Goal: Task Accomplishment & Management: Manage account settings

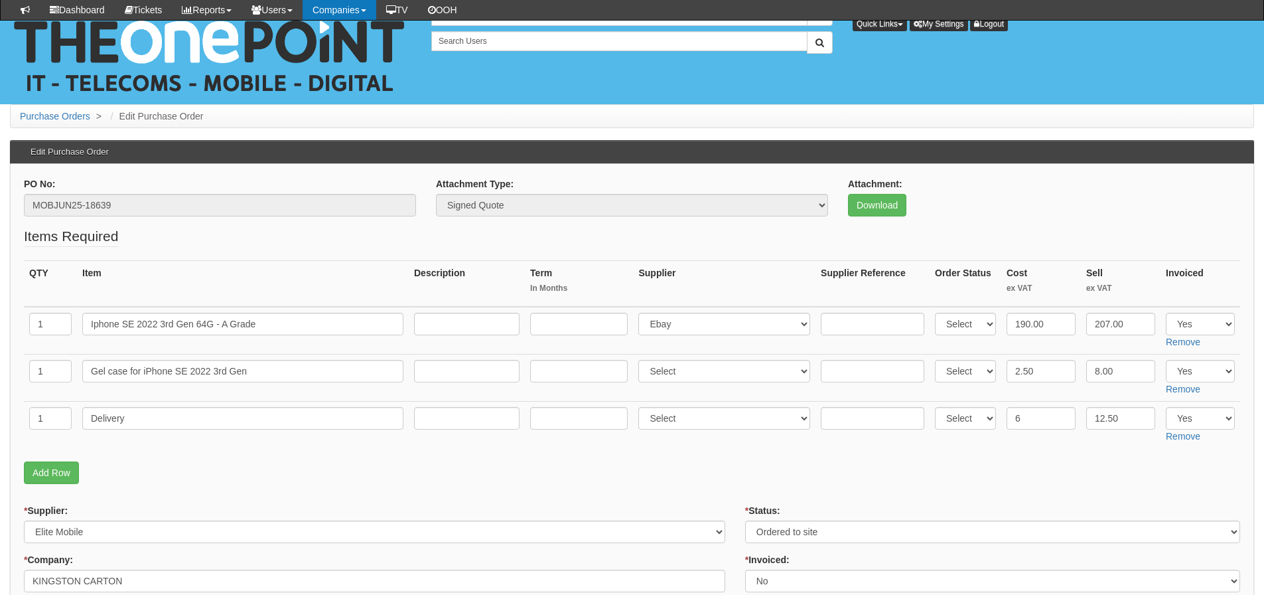
scroll to position [152, 0]
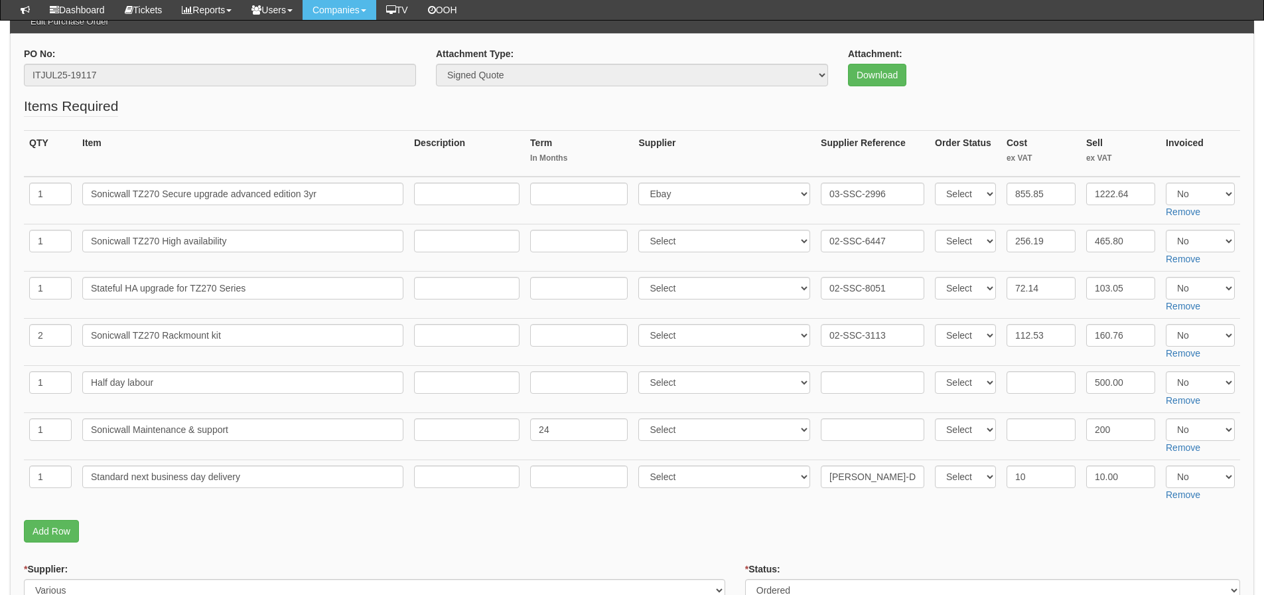
scroll to position [36, 0]
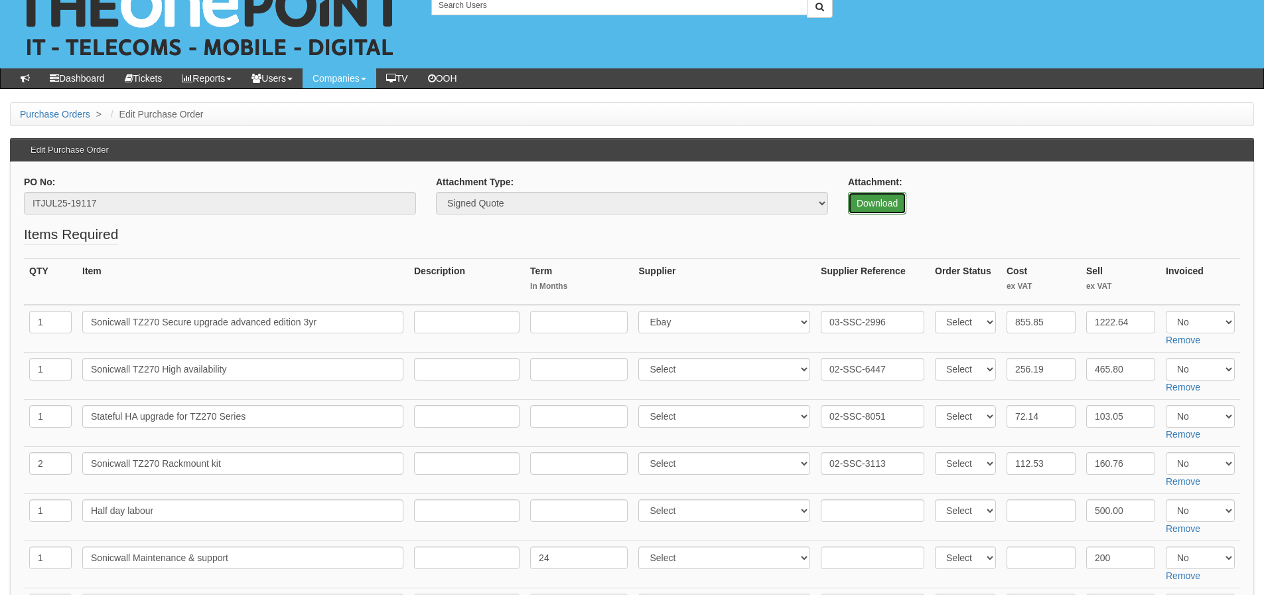
click at [860, 208] on link "Download" at bounding box center [877, 203] width 58 height 23
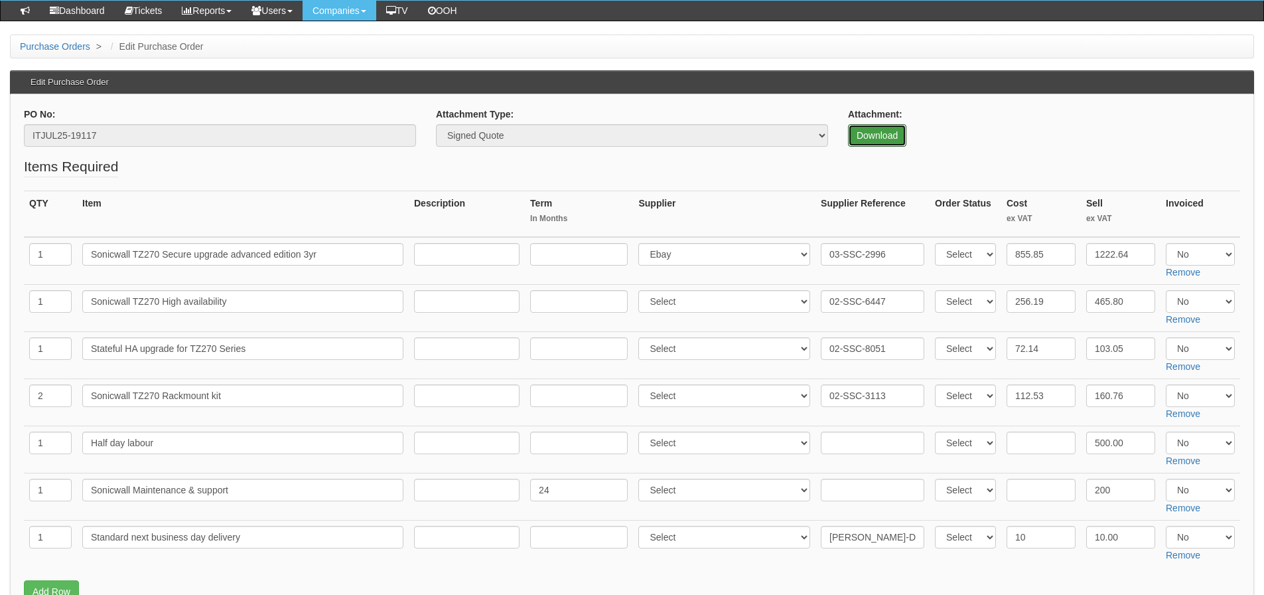
scroll to position [102, 0]
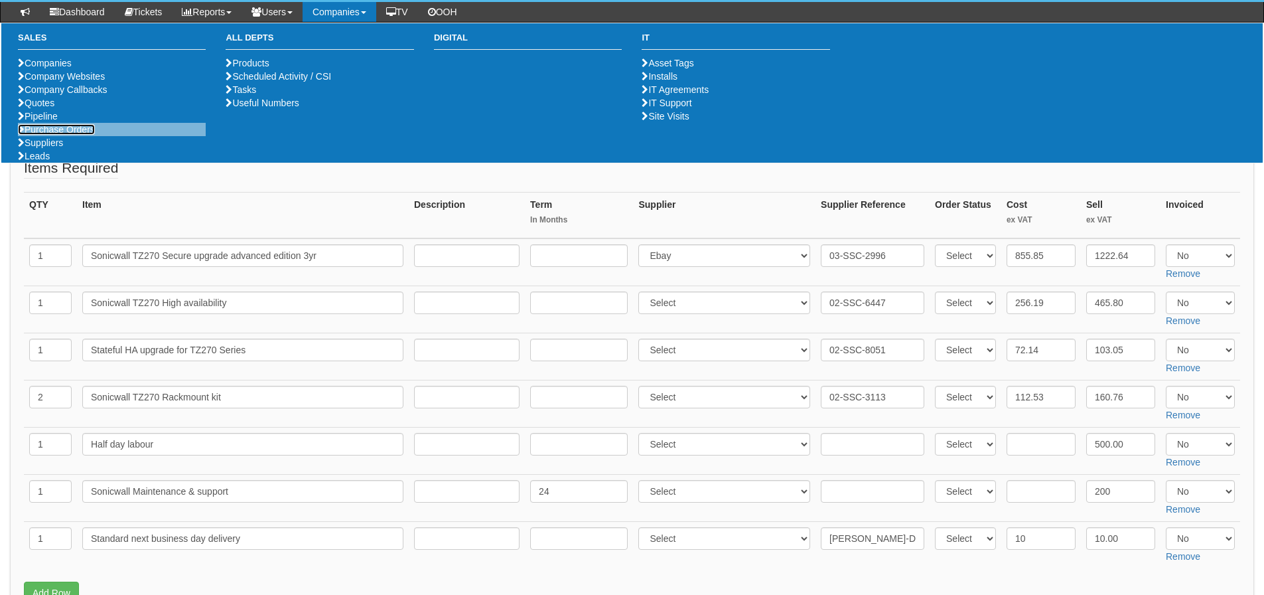
click at [83, 135] on link "Purchase Orders" at bounding box center [56, 129] width 77 height 11
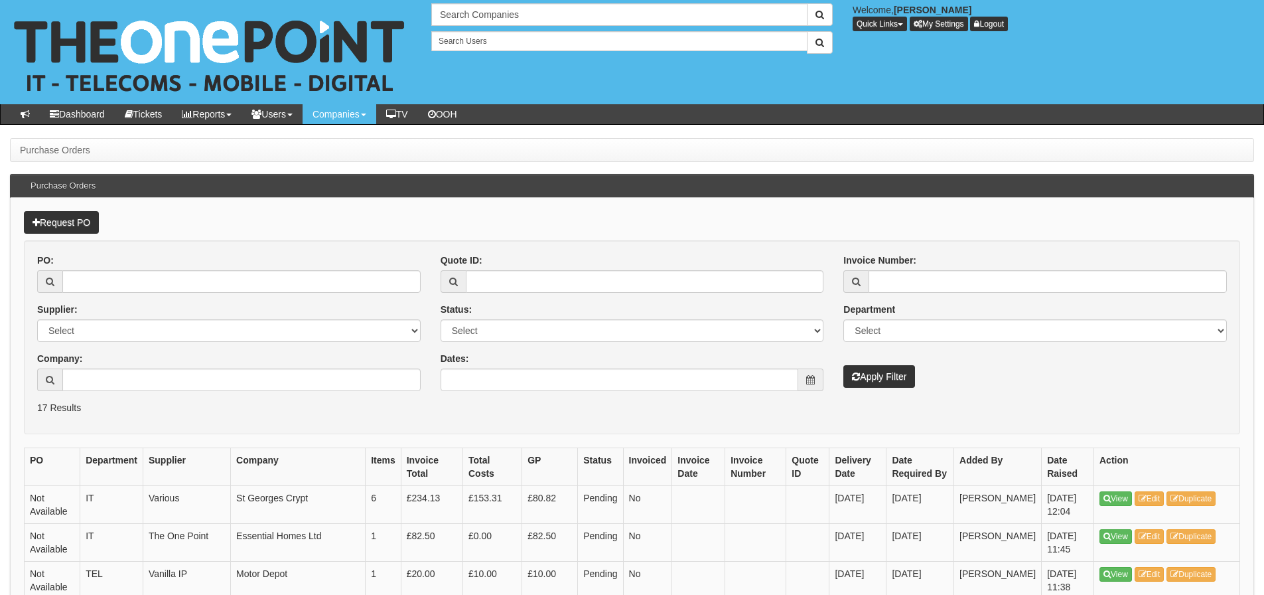
click at [508, 391] on div "PO: Supplier: Select 123 REG.co.uk 1Password 3 4Gon AA Jones Electric Ltd Abzor…" at bounding box center [632, 326] width 1210 height 147
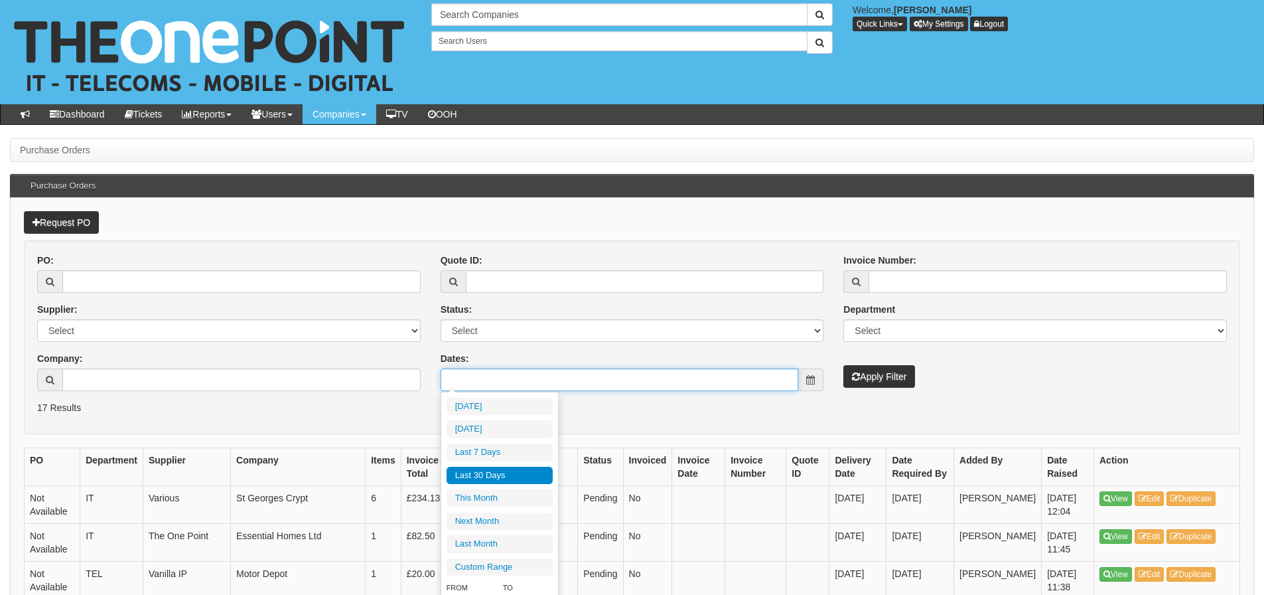
click at [513, 374] on input "Dates:" at bounding box center [620, 379] width 358 height 23
type input "2025-08-12"
type input "2025-07-15"
type input "2025-08-13"
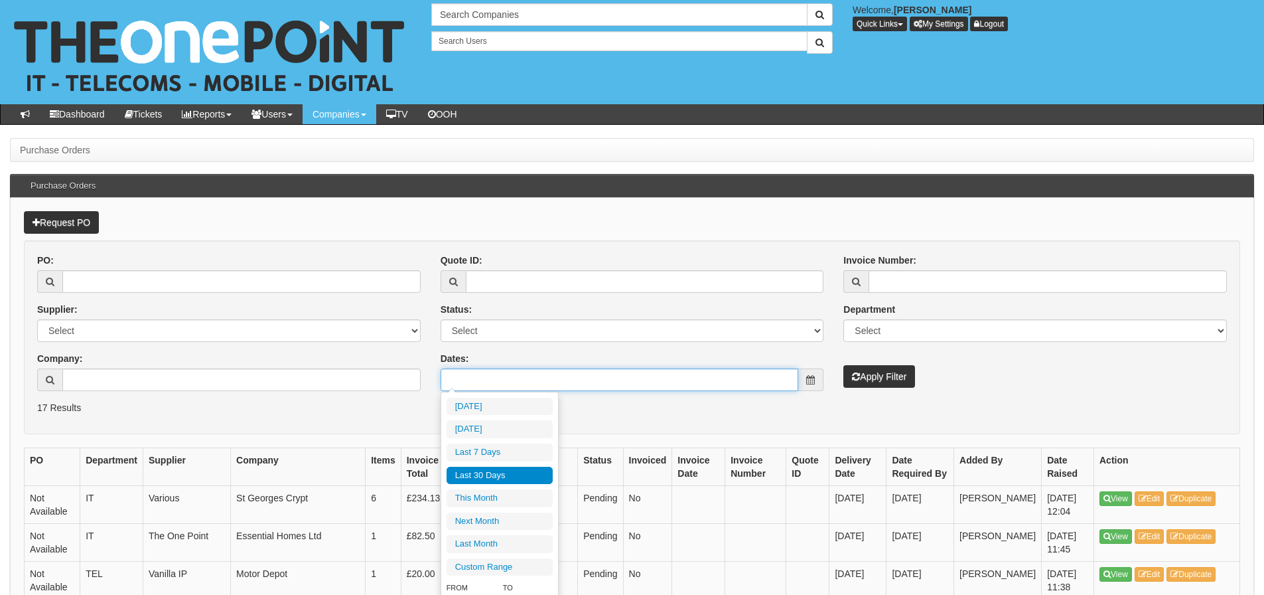
type input "2025-07-15"
click at [490, 478] on li "Last 30 Days" at bounding box center [500, 475] width 106 height 18
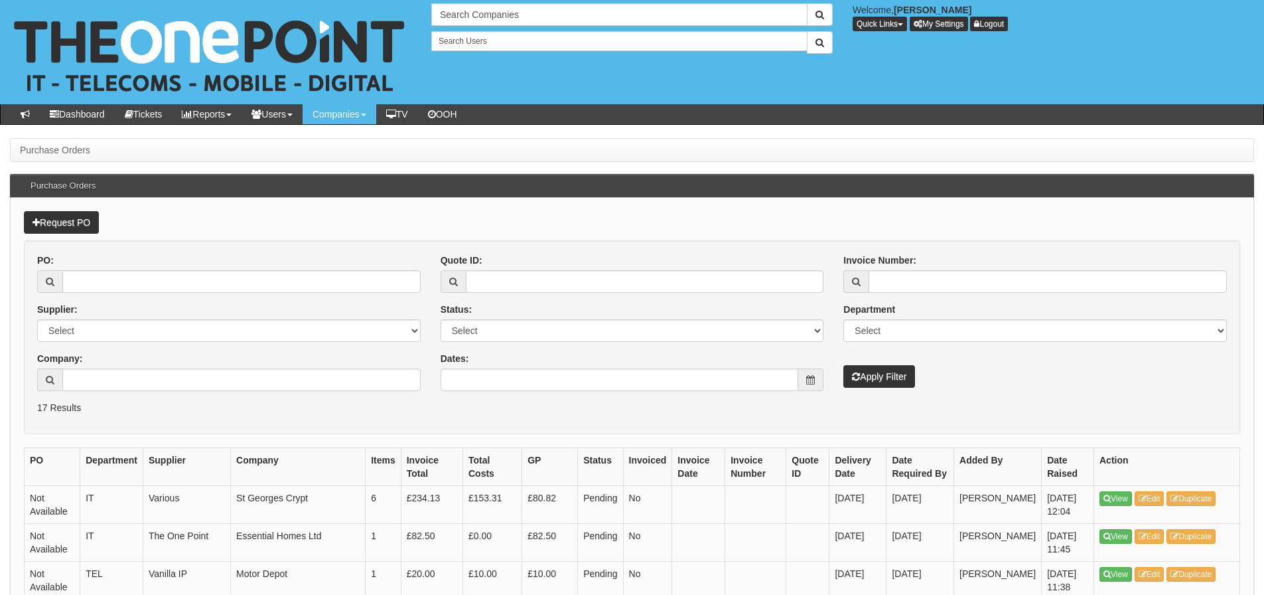
type input "2025-07-15 - 2025-08-13"
click at [852, 381] on button "Apply Filter" at bounding box center [879, 376] width 72 height 23
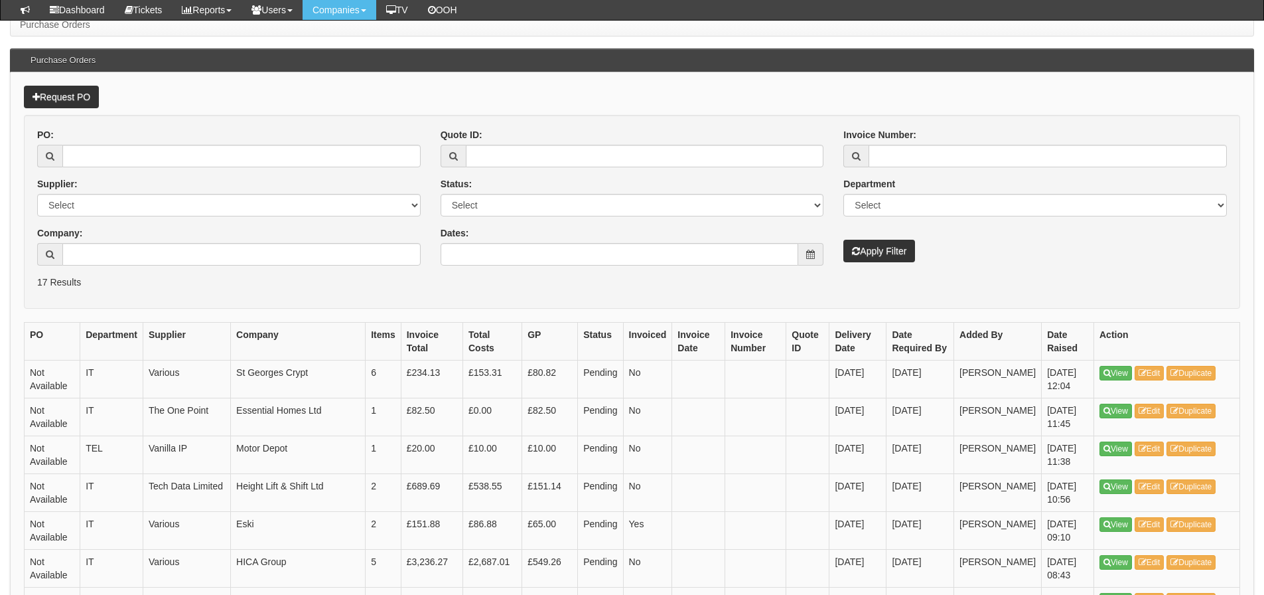
scroll to position [133, 0]
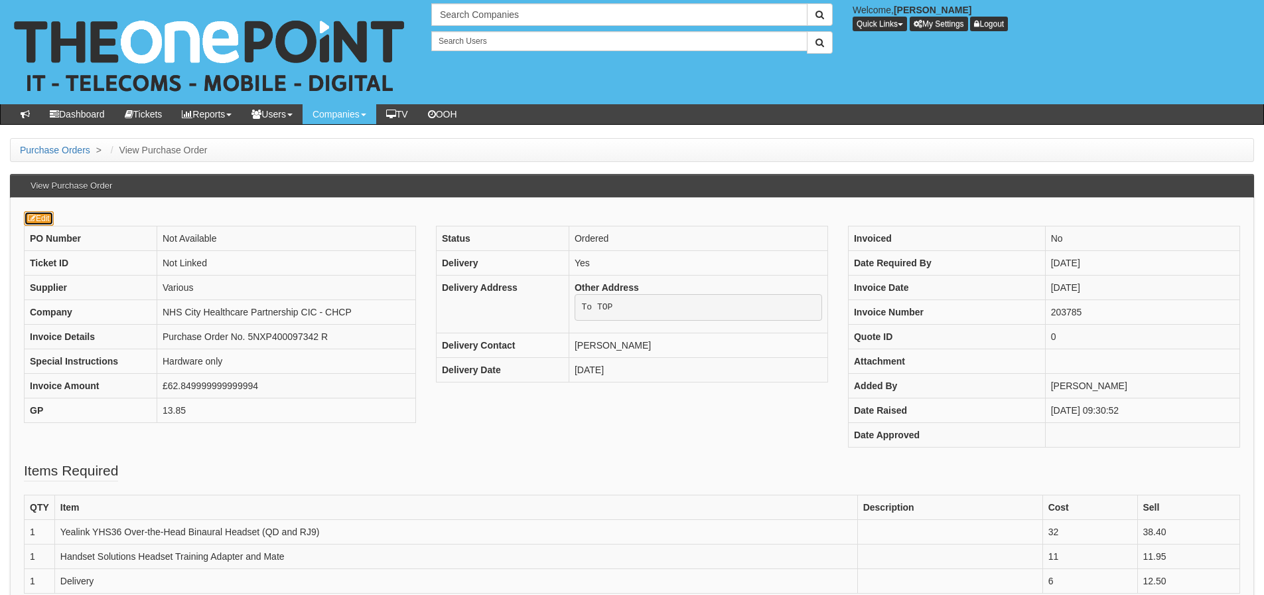
click at [40, 213] on link "Edit" at bounding box center [39, 218] width 30 height 15
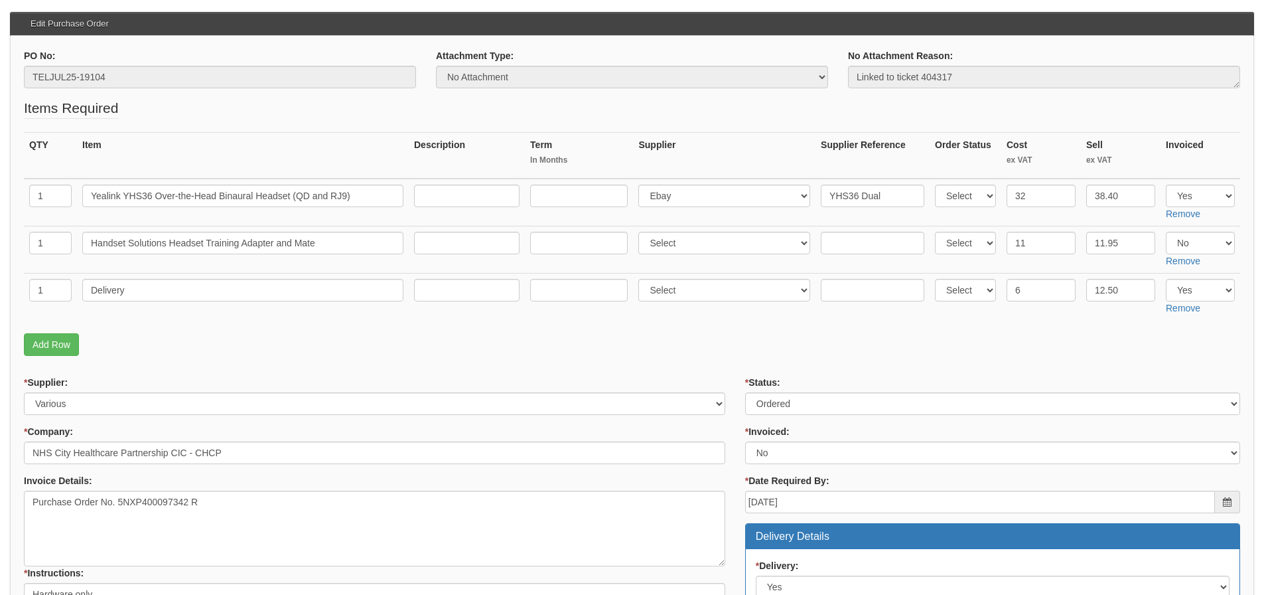
scroll to position [43, 0]
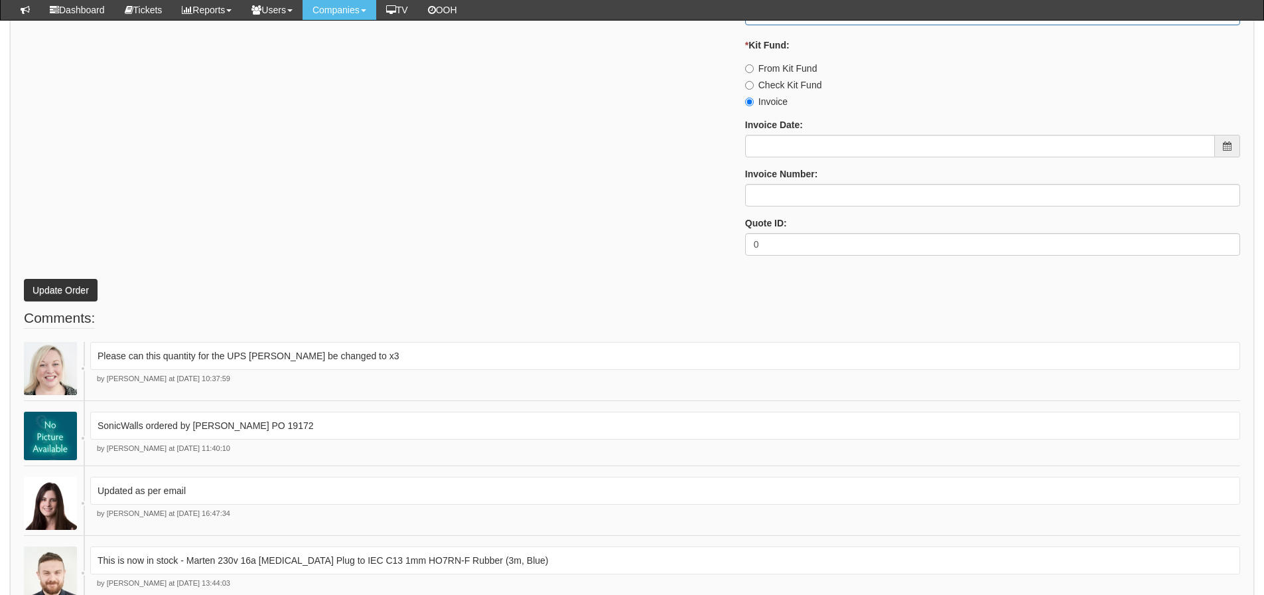
scroll to position [1791, 0]
